Goal: Transaction & Acquisition: Purchase product/service

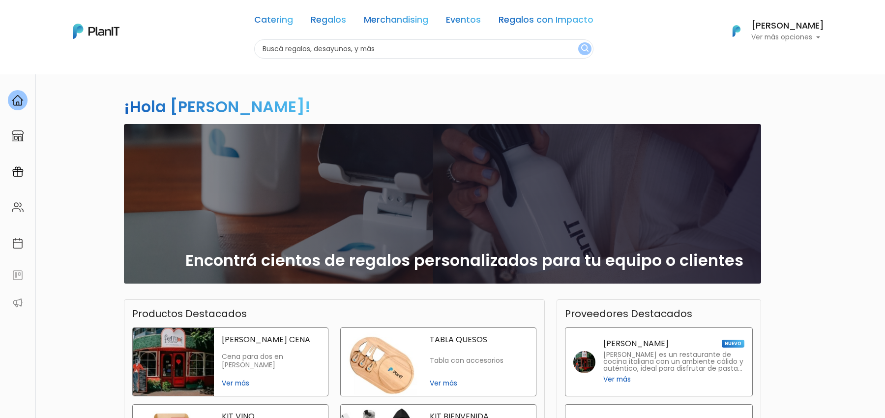
click at [807, 44] on div "Catering Regalos Merchandising Eventos Regalos con Impacto Catering Regalos Mer…" at bounding box center [442, 31] width 787 height 55
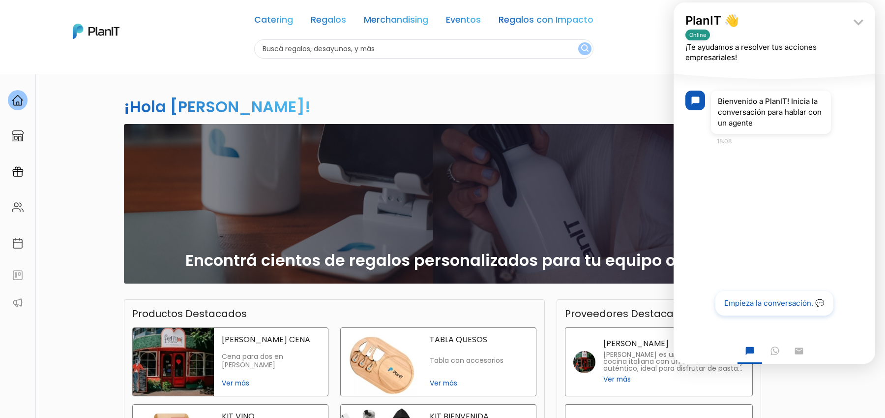
click at [819, 379] on div "¡Hola Florencia Kalfaian! slide 1 of 1 Encontrá cientos de regalos personalizad…" at bounding box center [442, 334] width 885 height 521
click at [552, 85] on div "¡Hola Florencia Kalfaian! slide 1 of 1 Encontrá cientos de regalos personalizad…" at bounding box center [442, 289] width 649 height 431
click at [63, 290] on div "¡Hola Florencia Kalfaian! slide 1 of 1 Encontrá cientos de regalos personalizad…" at bounding box center [442, 334] width 885 height 521
click at [21, 177] on img at bounding box center [18, 172] width 12 height 12
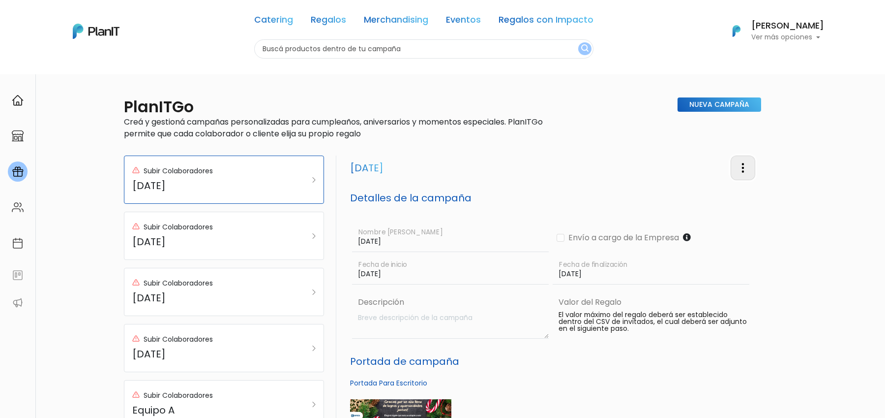
click at [743, 167] on img "button" at bounding box center [743, 168] width 12 height 12
click at [645, 153] on section "PlanITGo Creá y gestioná campañas personalizadas para cumpleaños, aniversarios …" at bounding box center [442, 407] width 649 height 667
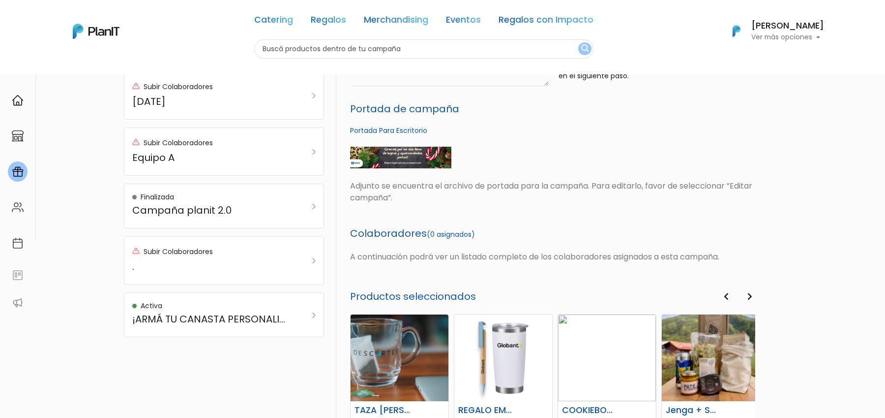
scroll to position [405, 0]
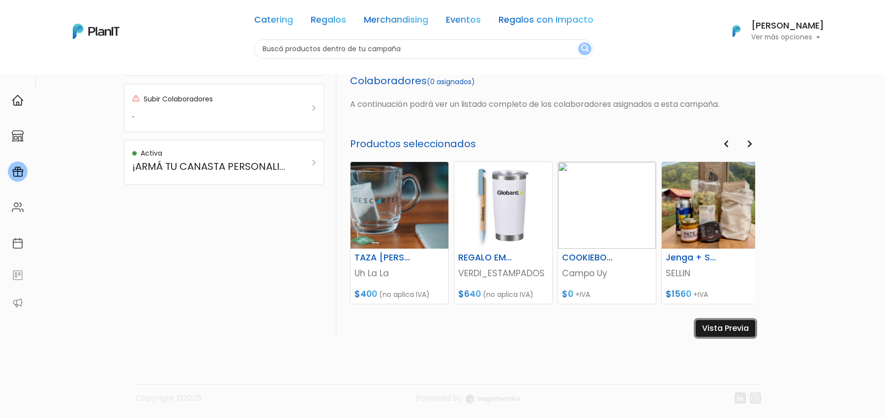
click at [722, 328] on link "Vista Previa" at bounding box center [726, 328] width 60 height 17
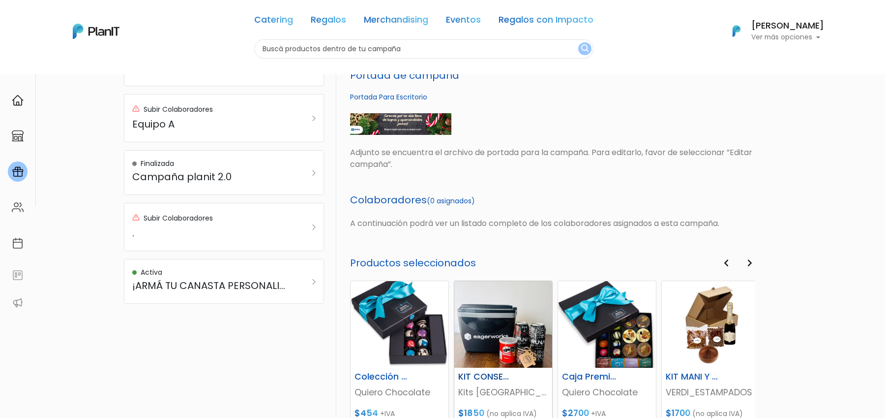
scroll to position [0, 0]
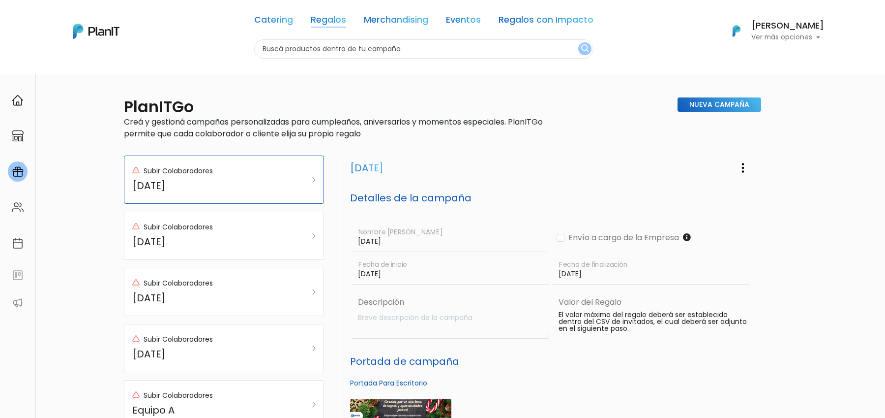
click at [335, 18] on link "Regalos" at bounding box center [328, 22] width 35 height 12
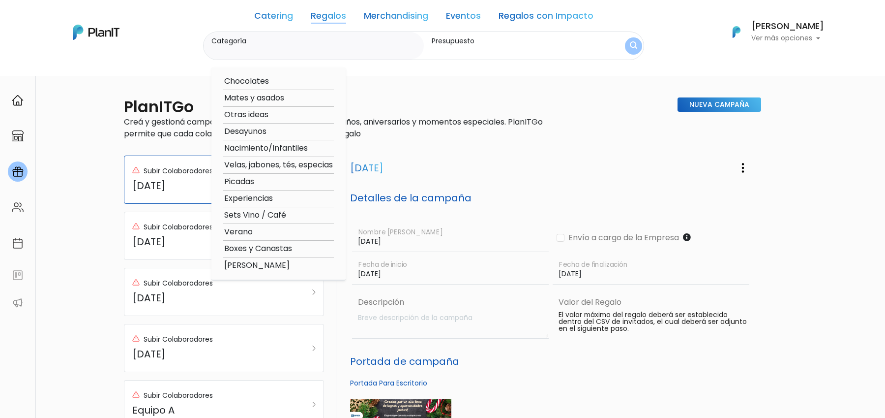
click at [244, 232] on option "Verano" at bounding box center [278, 232] width 111 height 12
type input "Verano"
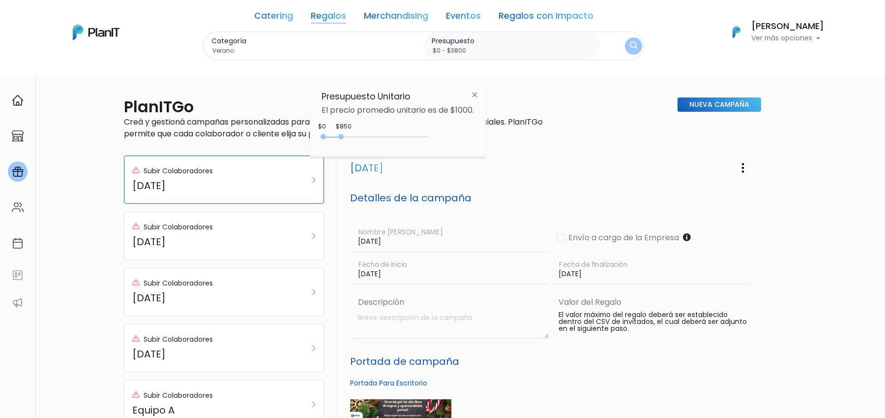
type input "$0 - Más de $5000"
drag, startPoint x: 342, startPoint y: 135, endPoint x: 470, endPoint y: 135, distance: 127.9
click at [470, 135] on div "$850 $0 0 : 850 0 850 0,5000" at bounding box center [398, 139] width 152 height 20
click at [633, 51] on button "submit" at bounding box center [634, 45] width 19 height 19
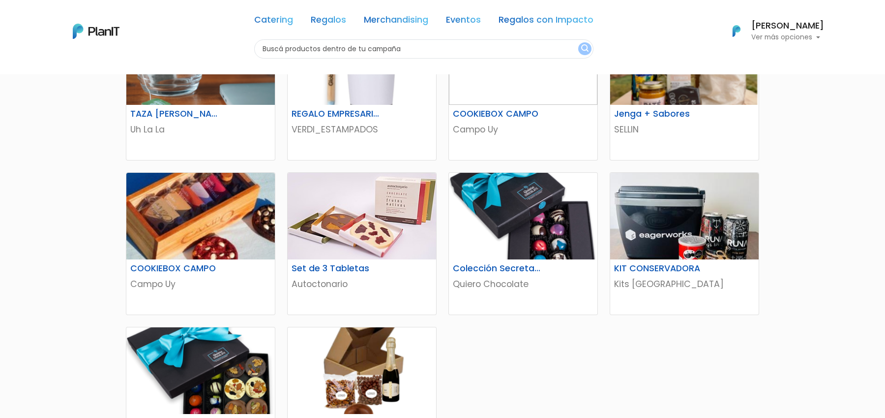
scroll to position [435, 0]
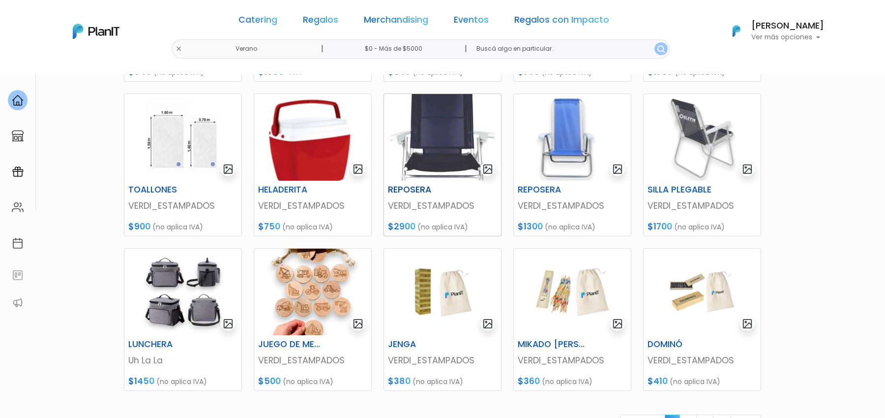
scroll to position [314, 0]
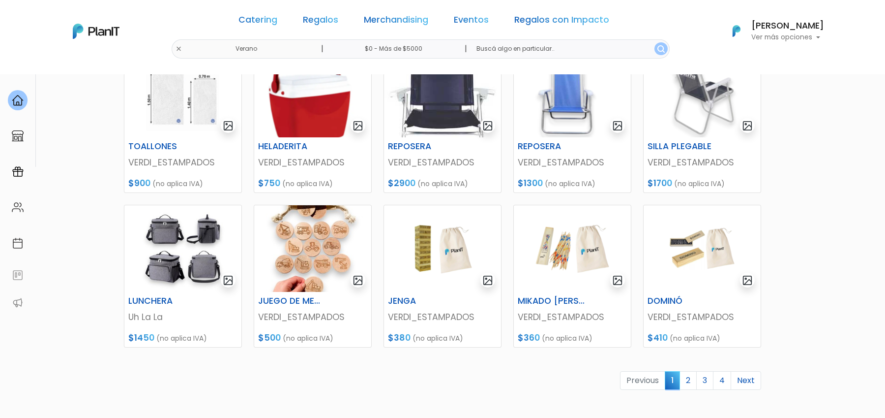
scroll to position [315, 0]
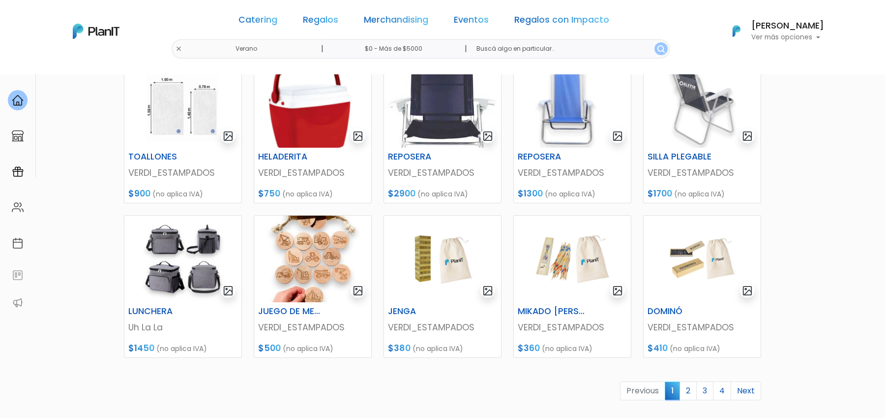
click at [808, 198] on section "58 resultados Regalos Verano Hay 58 opciones Conservadoras / Bolsos Kit verano …" at bounding box center [442, 111] width 885 height 704
click at [692, 390] on link "2" at bounding box center [688, 390] width 17 height 19
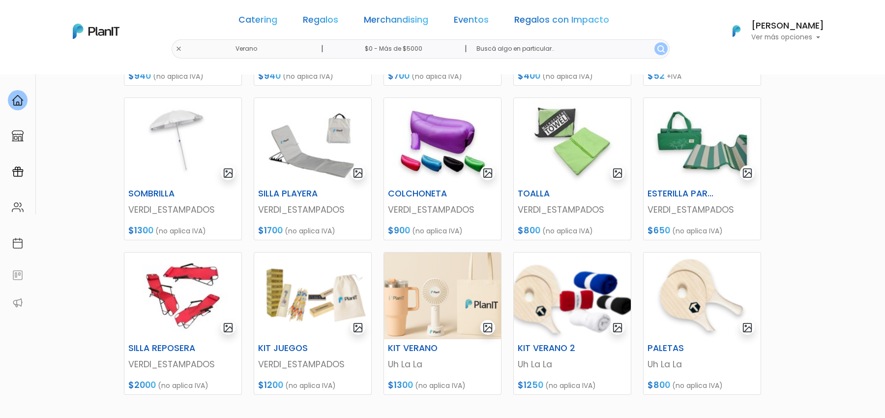
scroll to position [369, 0]
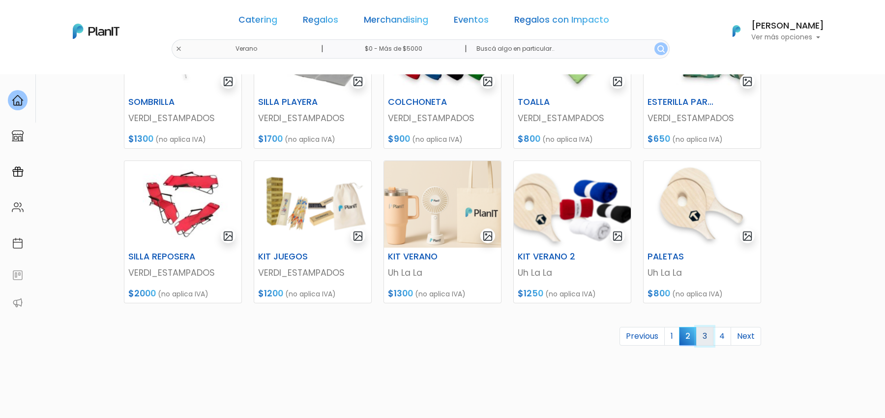
click at [705, 337] on link "3" at bounding box center [704, 336] width 17 height 19
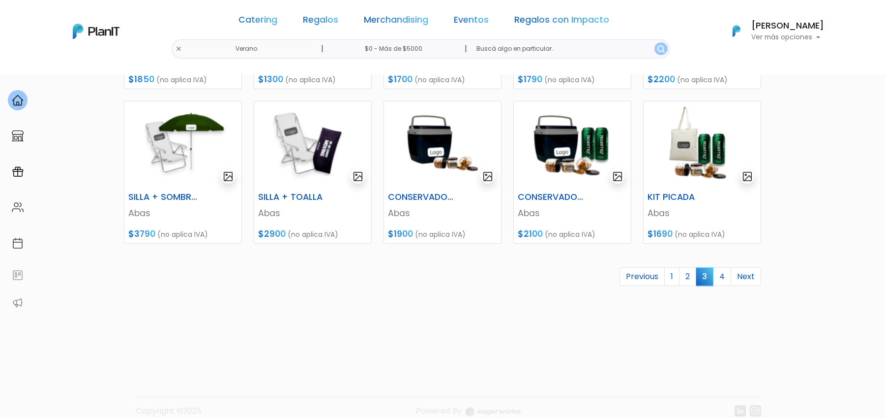
scroll to position [442, 0]
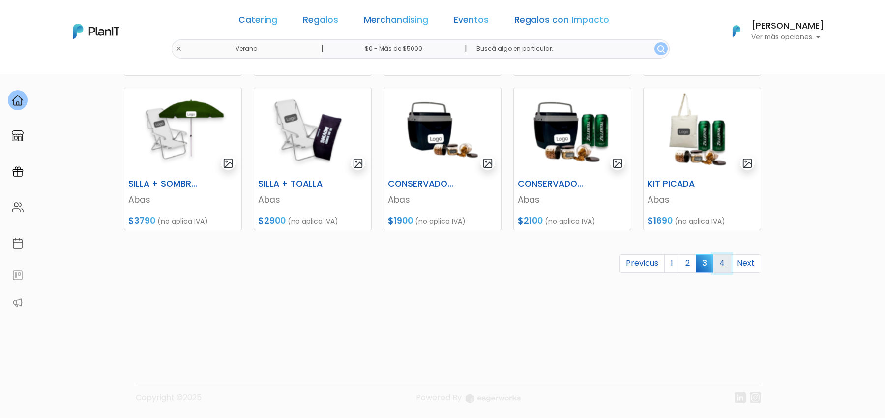
click at [723, 266] on link "4" at bounding box center [722, 263] width 18 height 19
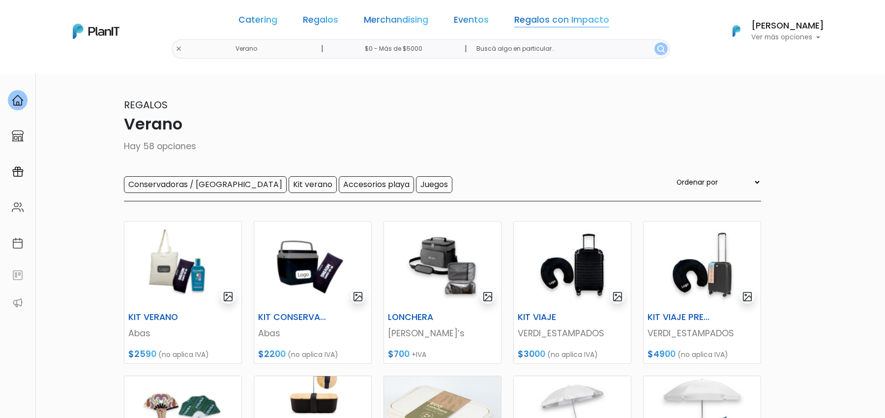
click at [536, 22] on link "Regalos con Impacto" at bounding box center [561, 22] width 95 height 12
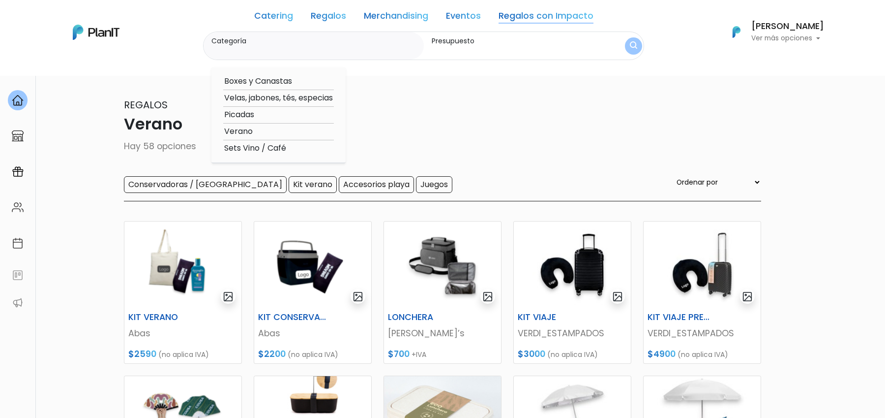
click at [244, 117] on option "Picadas" at bounding box center [278, 115] width 111 height 12
type input "Picadas"
type input "$0 - $1000"
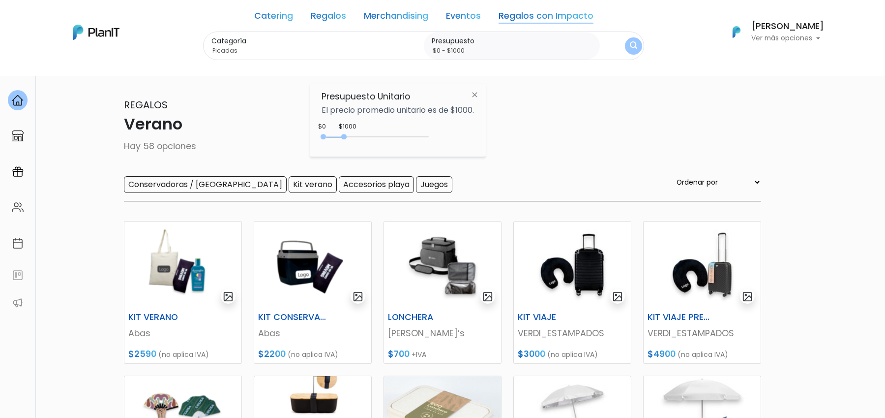
click at [545, 13] on link "Regalos con Impacto" at bounding box center [546, 18] width 95 height 12
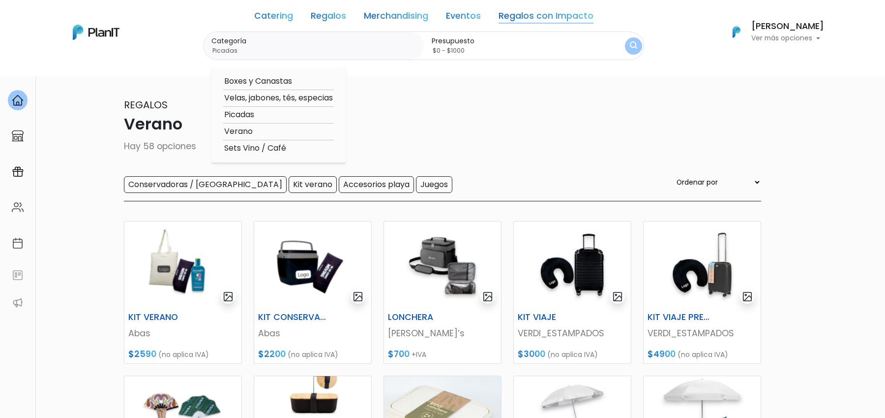
click at [264, 83] on option "Boxes y Canastas" at bounding box center [278, 81] width 111 height 12
type input "Boxes y Canastas"
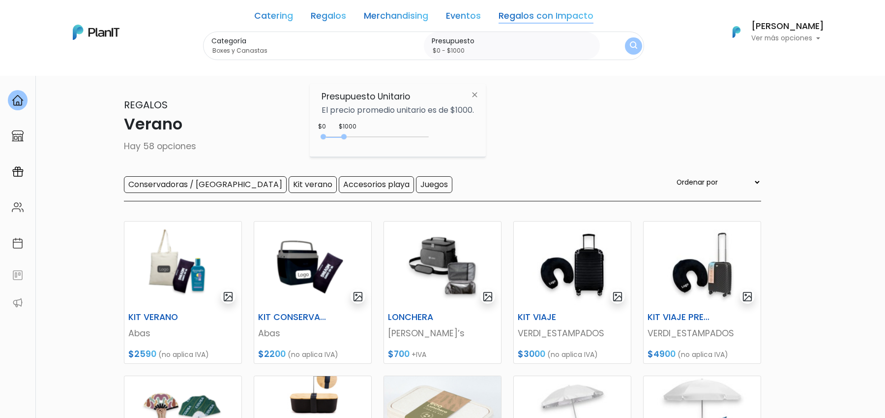
click at [341, 133] on div "0 : 1000 0 1000 0,1000" at bounding box center [377, 139] width 103 height 12
drag, startPoint x: 344, startPoint y: 137, endPoint x: 439, endPoint y: 137, distance: 95.4
click at [439, 137] on div "+$5000 $0 0 : 5000 0 5000 0,5000" at bounding box center [398, 139] width 152 height 20
type input "$0 - Más de $5000"
click at [630, 50] on img "submit" at bounding box center [633, 46] width 9 height 12
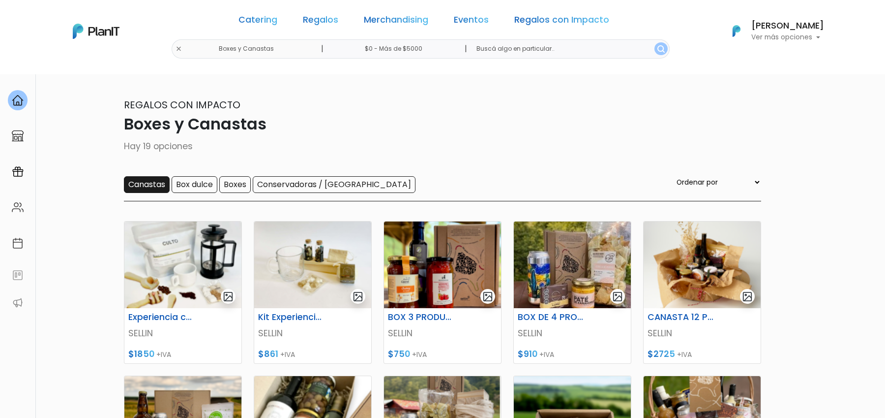
click at [141, 186] on input "Canastas" at bounding box center [147, 184] width 46 height 17
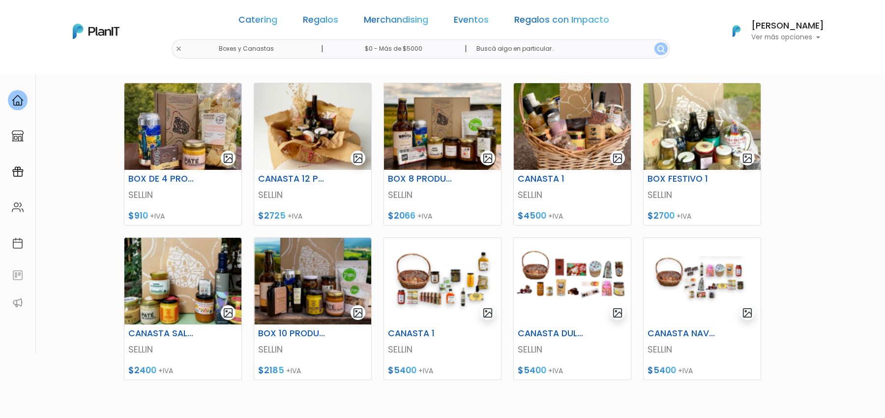
scroll to position [139, 0]
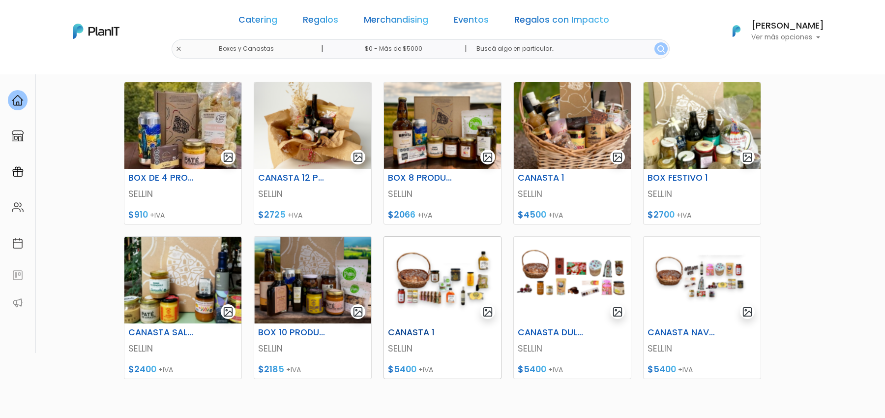
click at [501, 237] on div at bounding box center [442, 280] width 117 height 87
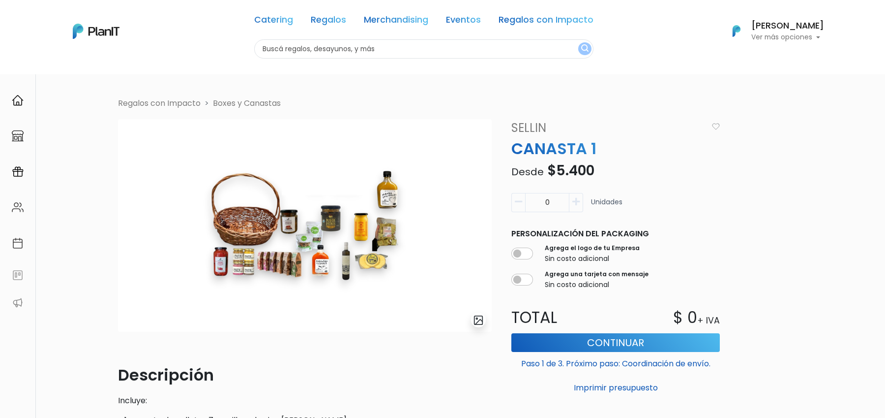
click at [795, 27] on h6 "[PERSON_NAME]" at bounding box center [787, 26] width 73 height 9
click at [771, 149] on link "Cerrar Sesión" at bounding box center [781, 146] width 88 height 20
